Goal: Information Seeking & Learning: Learn about a topic

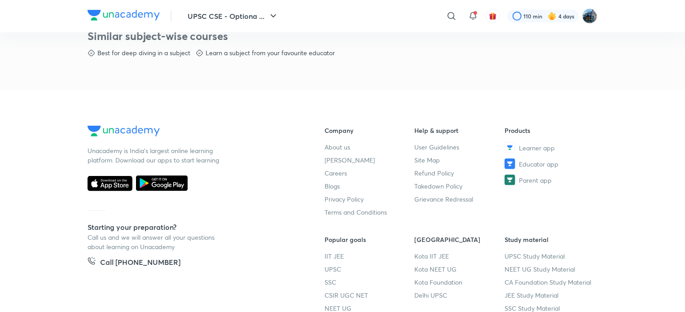
scroll to position [542, 0]
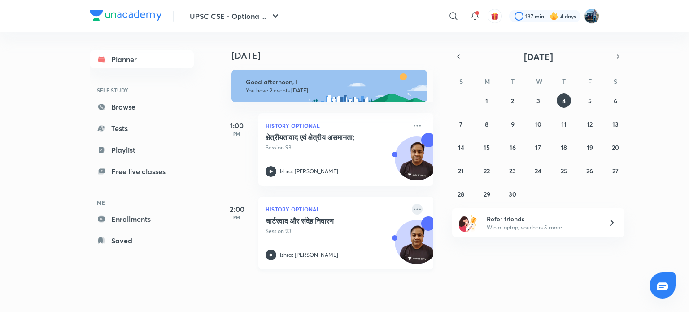
click at [412, 213] on icon at bounding box center [417, 209] width 11 height 11
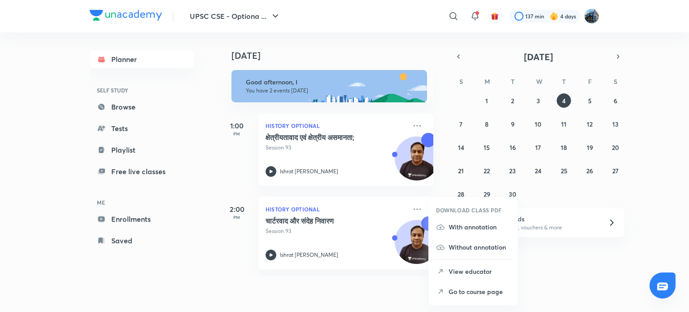
click at [463, 287] on p "Go to course page" at bounding box center [480, 291] width 62 height 9
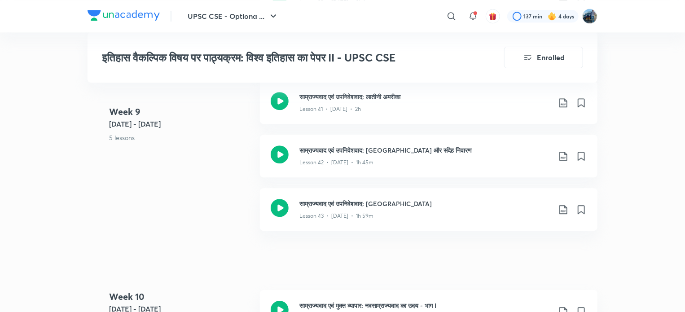
scroll to position [2889, 0]
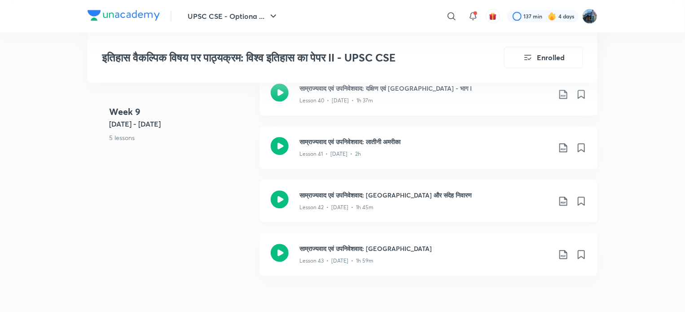
click at [524, 183] on div "साम्राज्यवाद एवं उपनिवेशवाद: [GEOGRAPHIC_DATA] और संदेह निवारण Lesson 42 • [DAT…" at bounding box center [428, 200] width 337 height 43
